Goal: Task Accomplishment & Management: Manage account settings

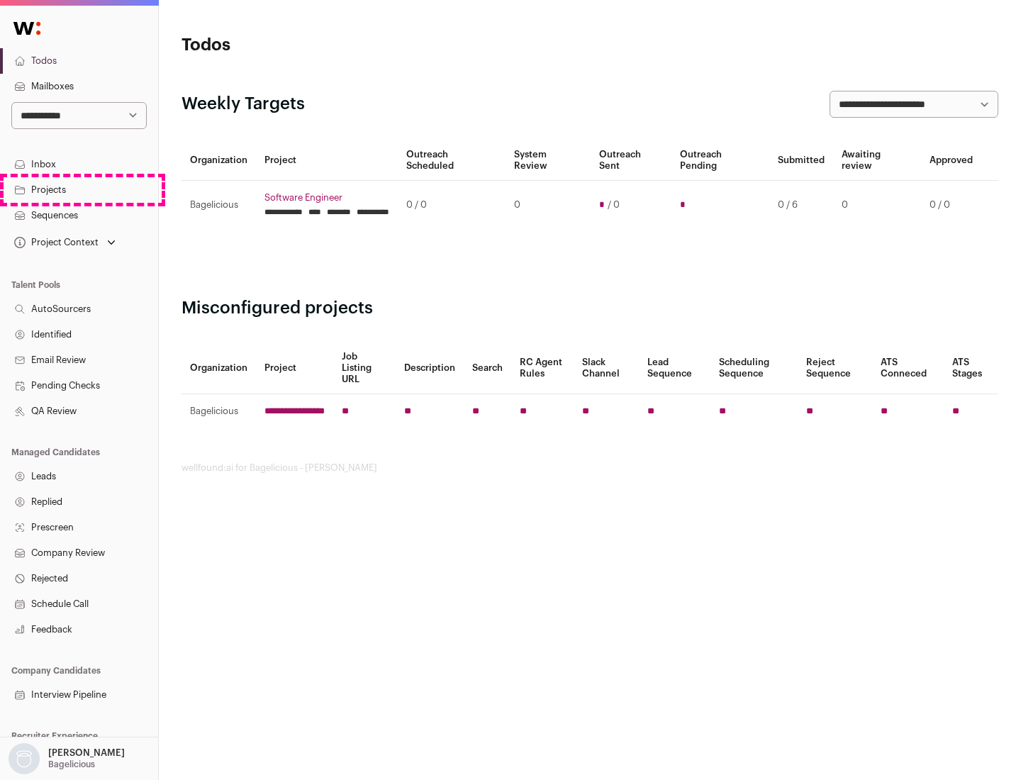
click at [79, 189] on link "Projects" at bounding box center [79, 190] width 158 height 26
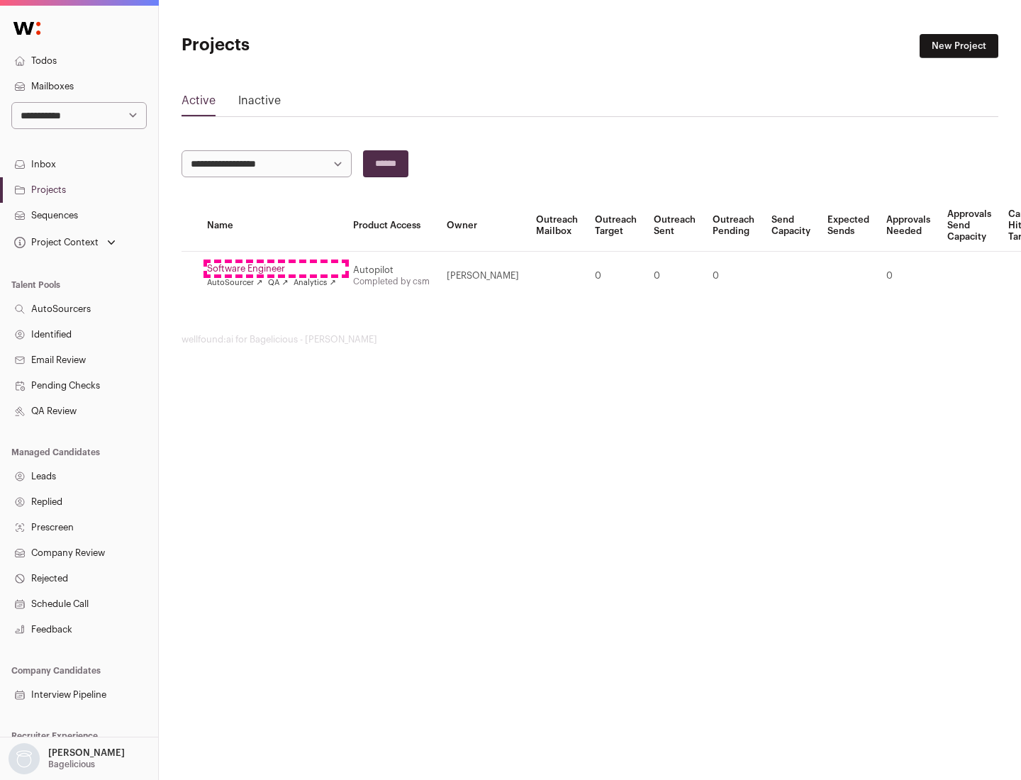
click at [276, 269] on link "Software Engineer" at bounding box center [271, 268] width 129 height 11
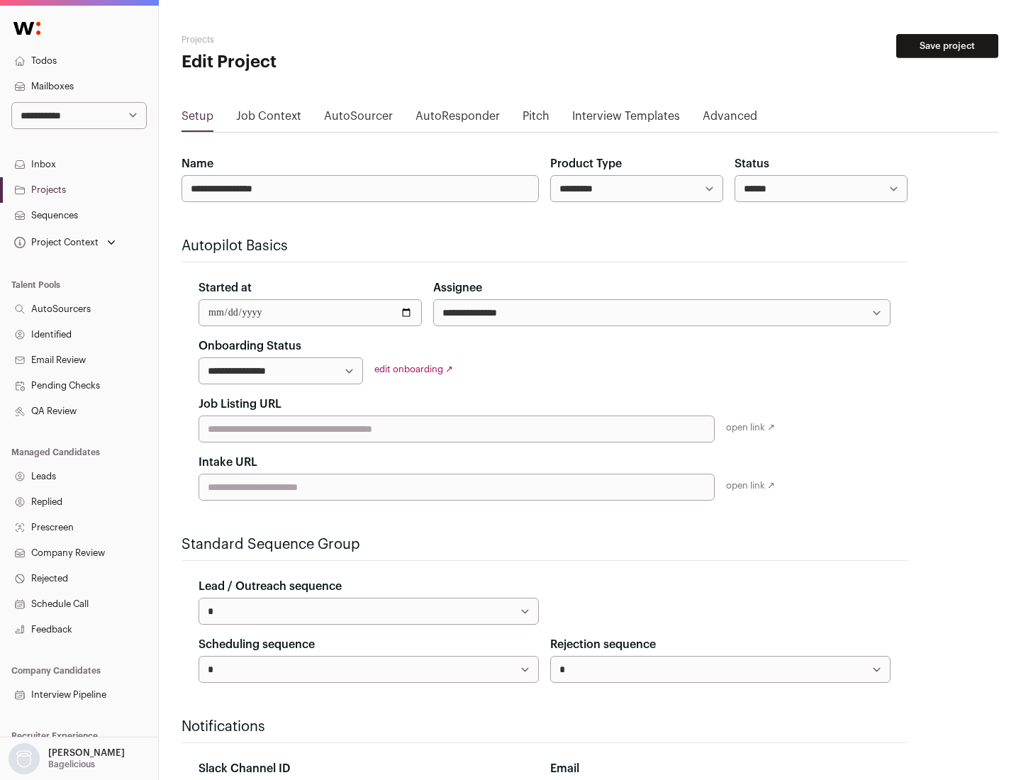
click at [948, 46] on button "Save project" at bounding box center [948, 46] width 102 height 24
